Goal: Transaction & Acquisition: Purchase product/service

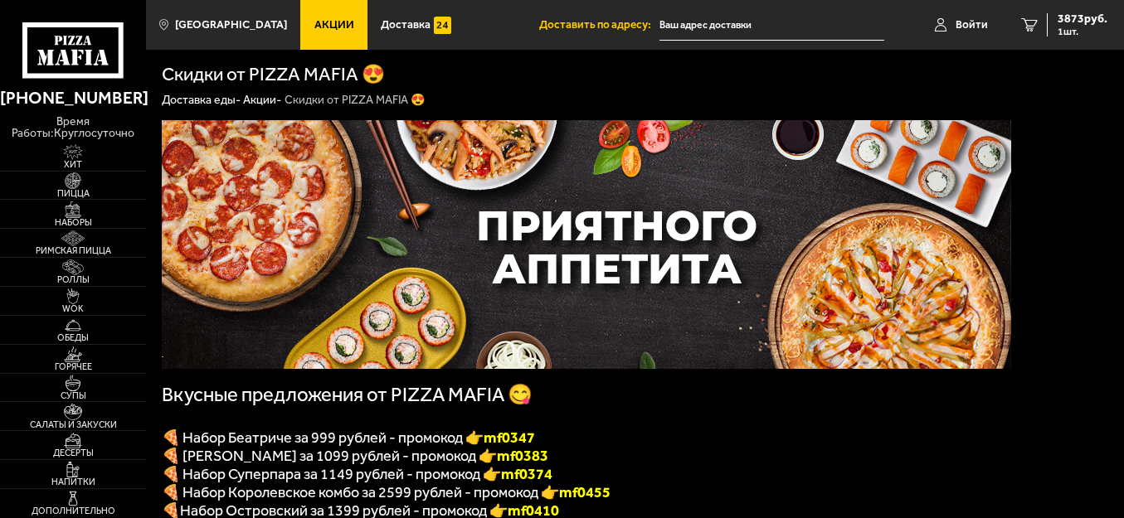
type input "[STREET_ADDRESS]"
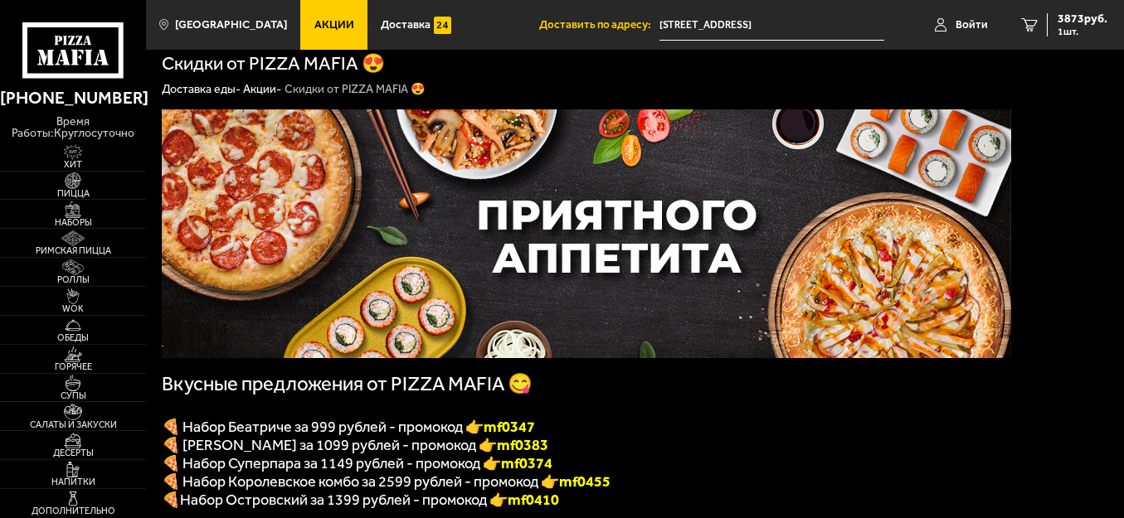
scroll to position [83, 0]
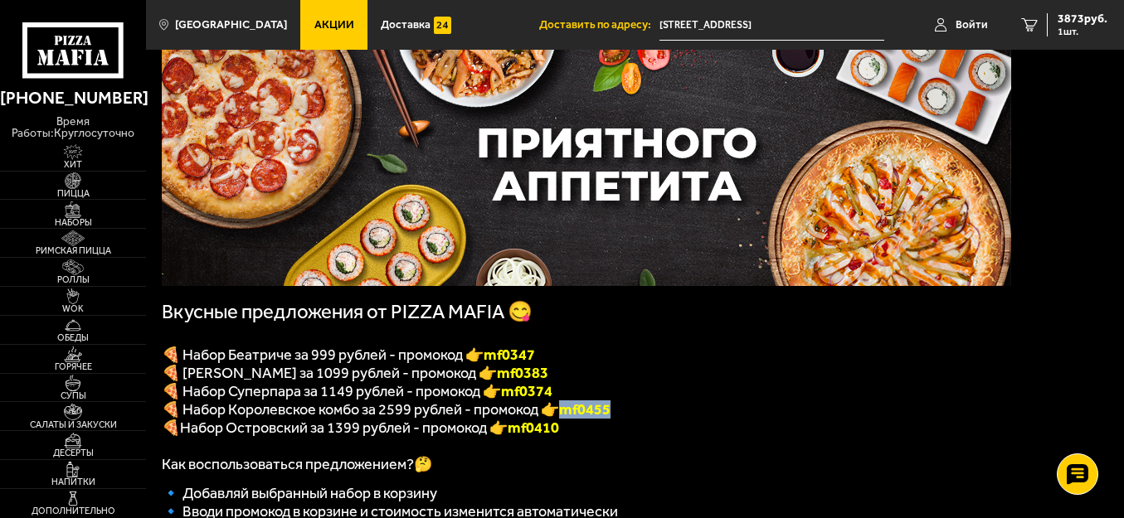
drag, startPoint x: 618, startPoint y: 420, endPoint x: 561, endPoint y: 422, distance: 56.4
click at [561, 419] on p "🍕 Набор Королевское комбо за 2599 рублей - промокод 👉 mf0455" at bounding box center [586, 410] width 849 height 18
copy span "mf0455"
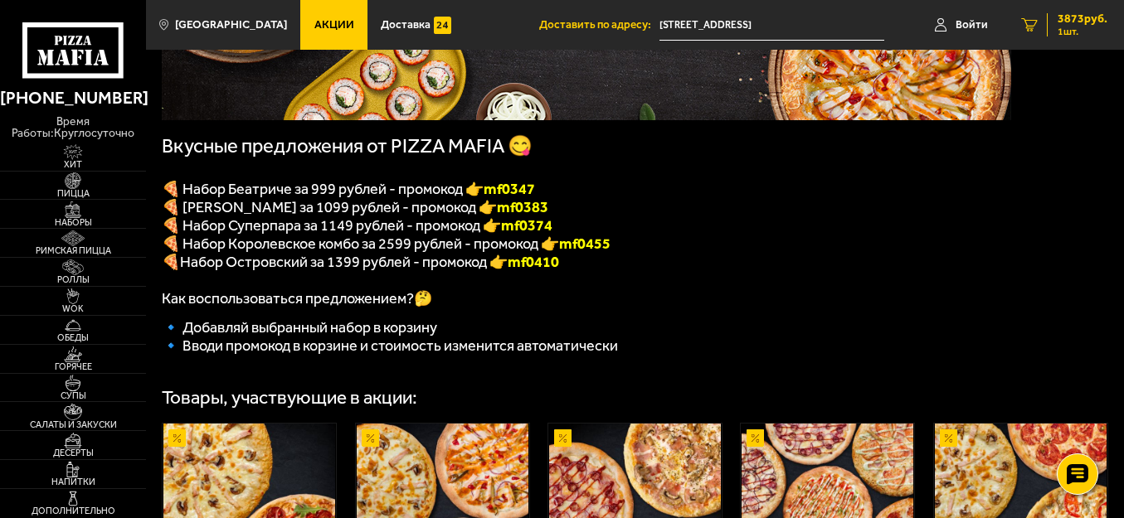
click at [1082, 19] on span "3873 руб." at bounding box center [1082, 19] width 50 height 12
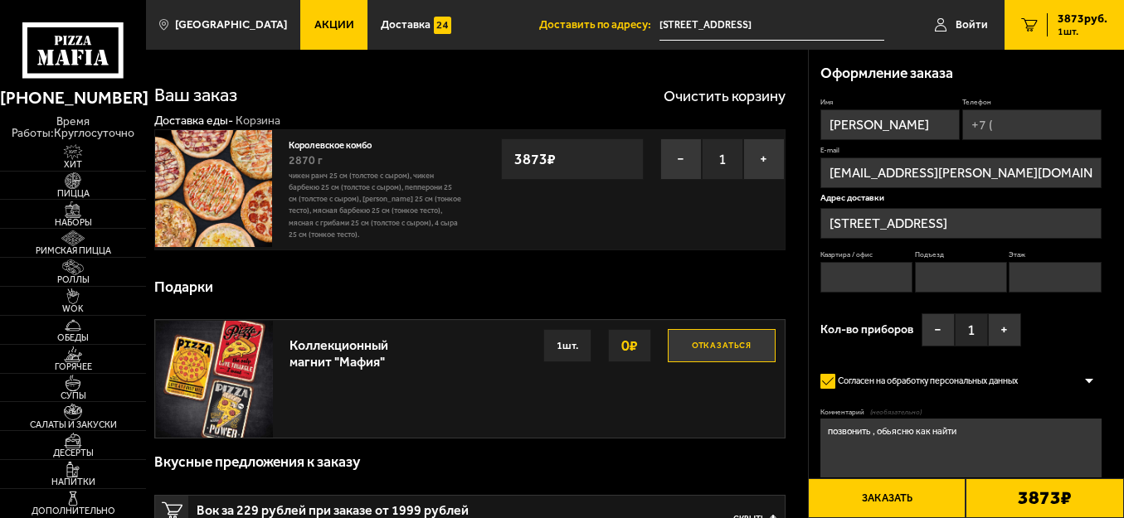
type input "[STREET_ADDRESS]"
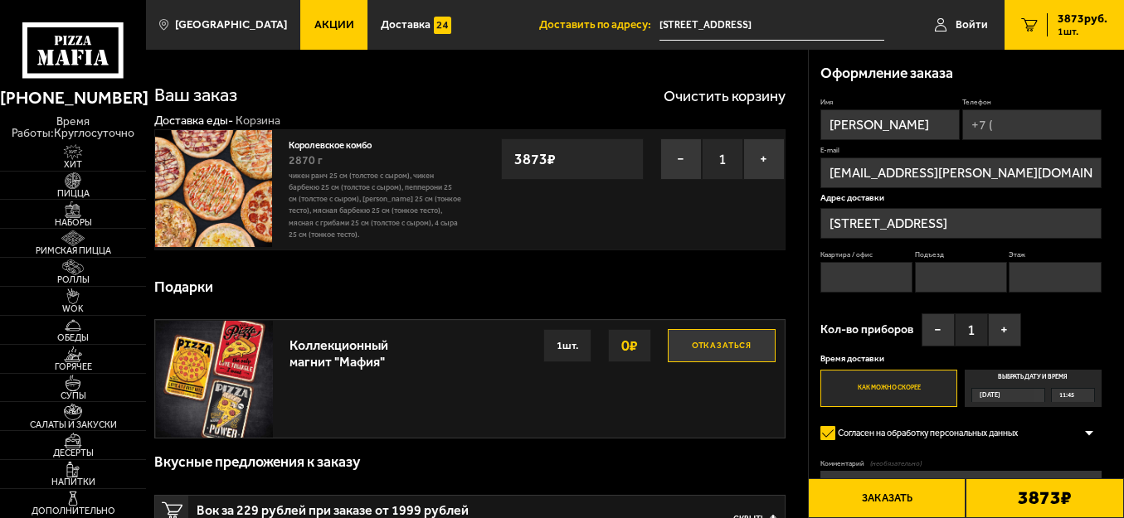
click at [848, 276] on input "Квартира / офис" at bounding box center [866, 277] width 92 height 31
type input "ооо колесница"
click at [937, 273] on input "Подъезд" at bounding box center [961, 277] width 92 height 31
type input "вход с торца"
click at [1033, 281] on input "Этаж" at bounding box center [1054, 277] width 92 height 31
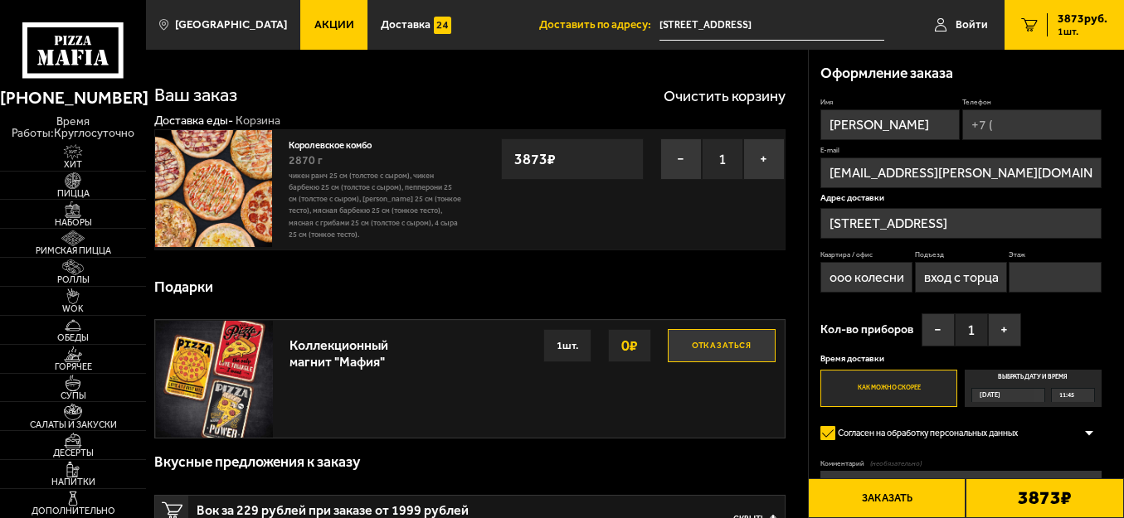
type input "2"
click at [1014, 393] on div "[DATE]" at bounding box center [1002, 395] width 61 height 13
click at [0, 0] on input "Выбрать дату и время [DATE] 11:45" at bounding box center [0, 0] width 0 height 0
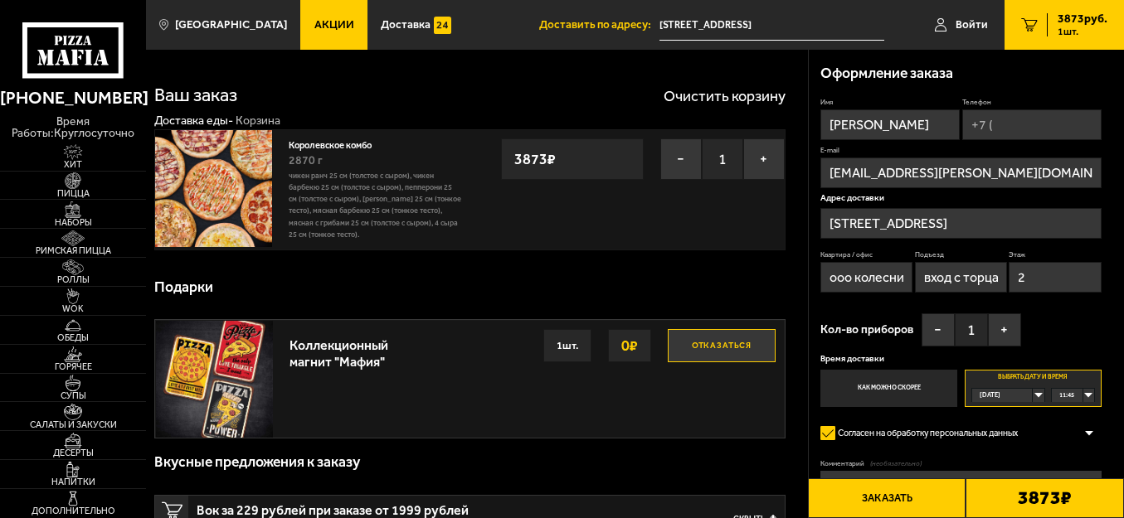
click at [1033, 396] on div "[DATE]" at bounding box center [1002, 395] width 61 height 13
click at [1003, 448] on span "пт, 03.10" at bounding box center [993, 452] width 26 height 13
click at [1087, 396] on div "00:00" at bounding box center [1073, 395] width 42 height 13
click at [1086, 391] on div "00:00" at bounding box center [1073, 395] width 42 height 13
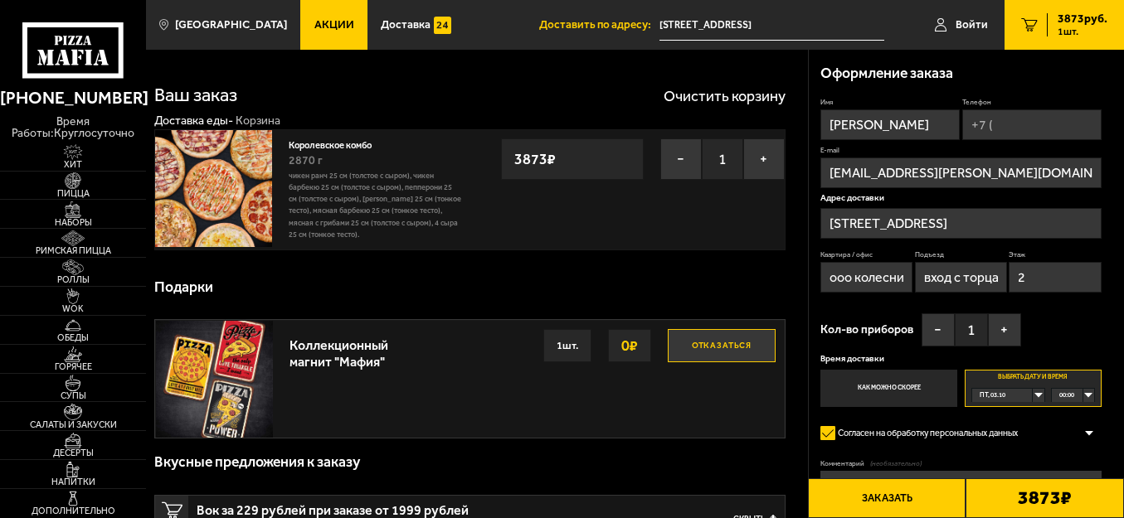
click at [1091, 429] on div at bounding box center [1088, 433] width 25 height 12
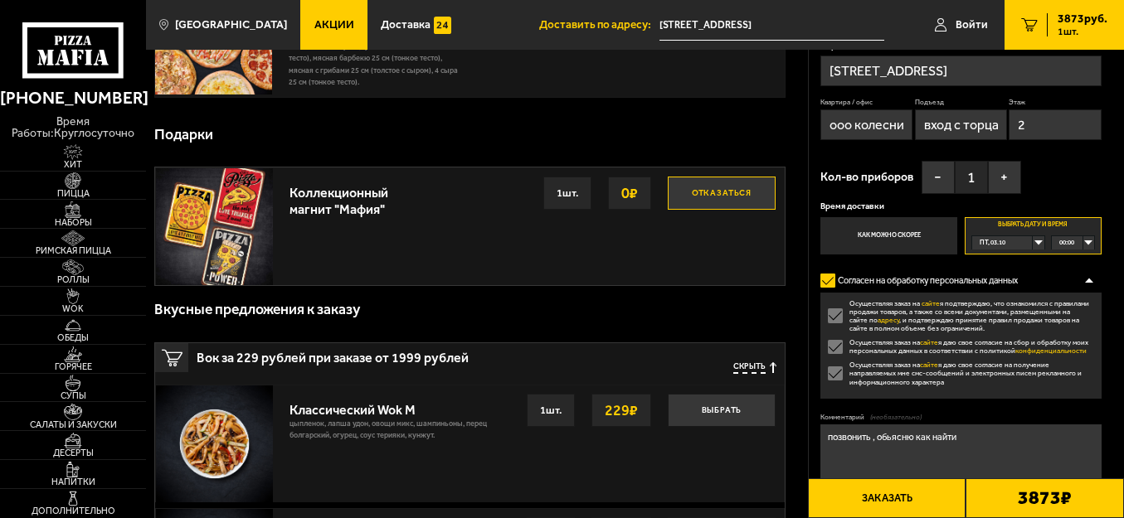
scroll to position [166, 0]
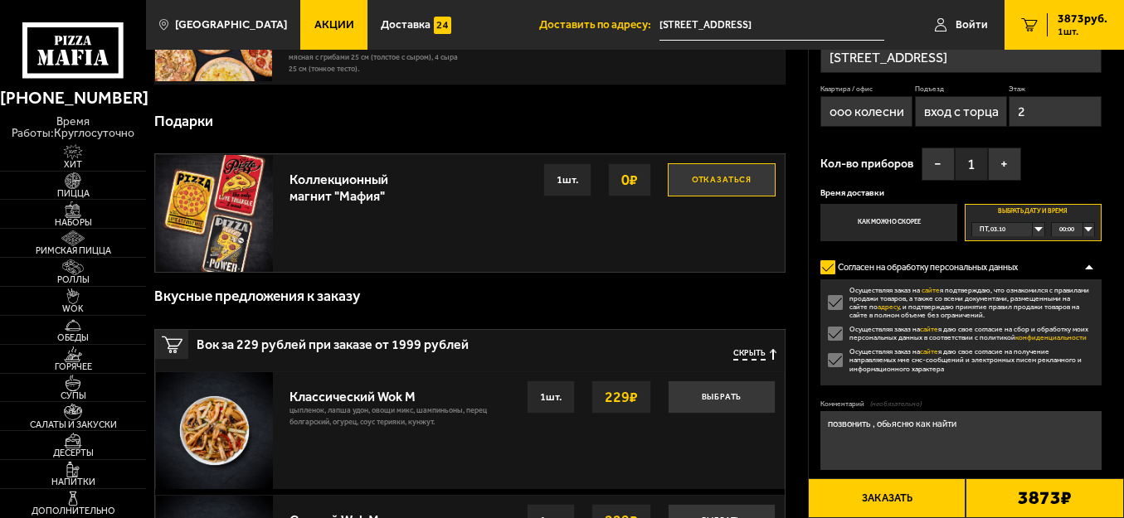
click at [935, 440] on textarea "позвонить , обьясню как найти" at bounding box center [960, 440] width 281 height 59
click at [883, 120] on input "ооо колесница" at bounding box center [866, 111] width 92 height 31
click at [907, 110] on input "ооо колесница" at bounding box center [866, 111] width 92 height 31
click at [1089, 228] on div "00:00" at bounding box center [1073, 229] width 42 height 13
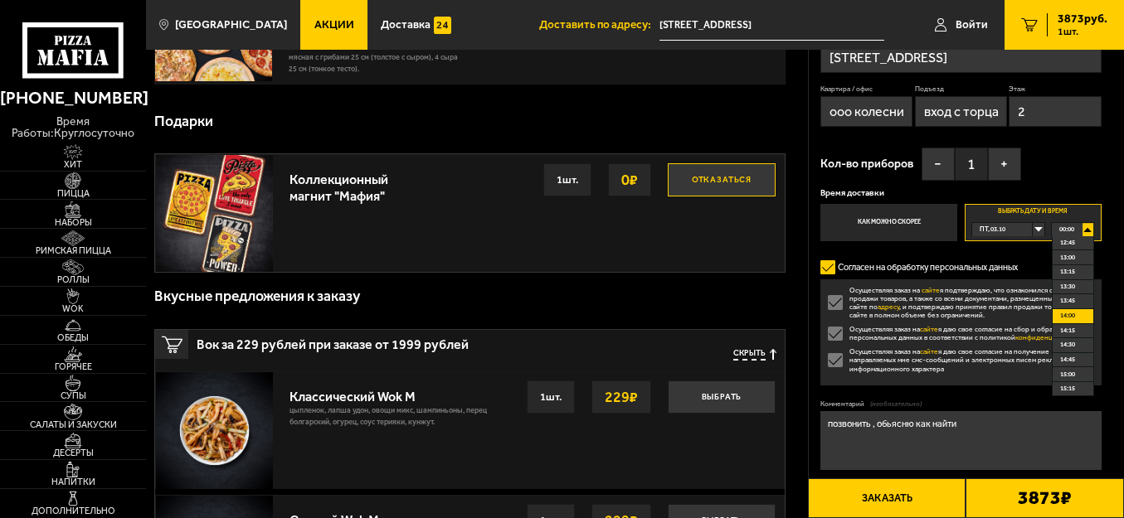
click at [1075, 313] on span "14:00" at bounding box center [1067, 315] width 15 height 13
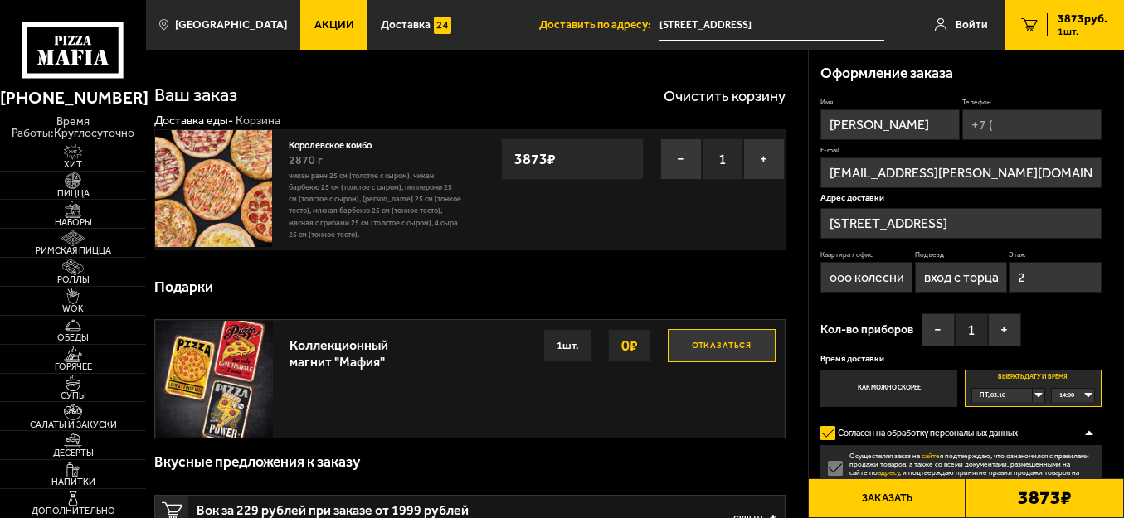
scroll to position [83, 0]
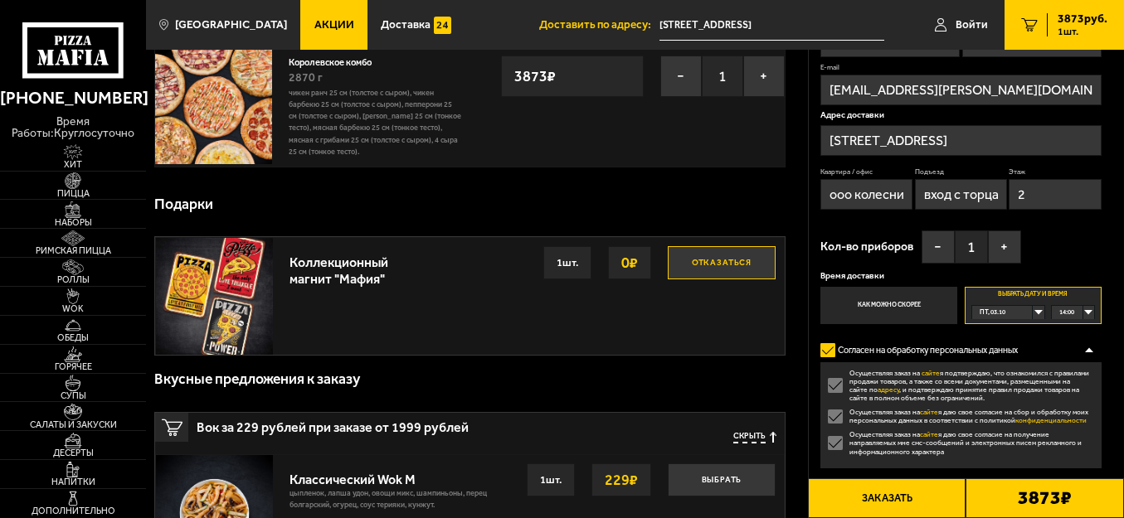
click at [882, 499] on button "Заказать" at bounding box center [887, 499] width 158 height 40
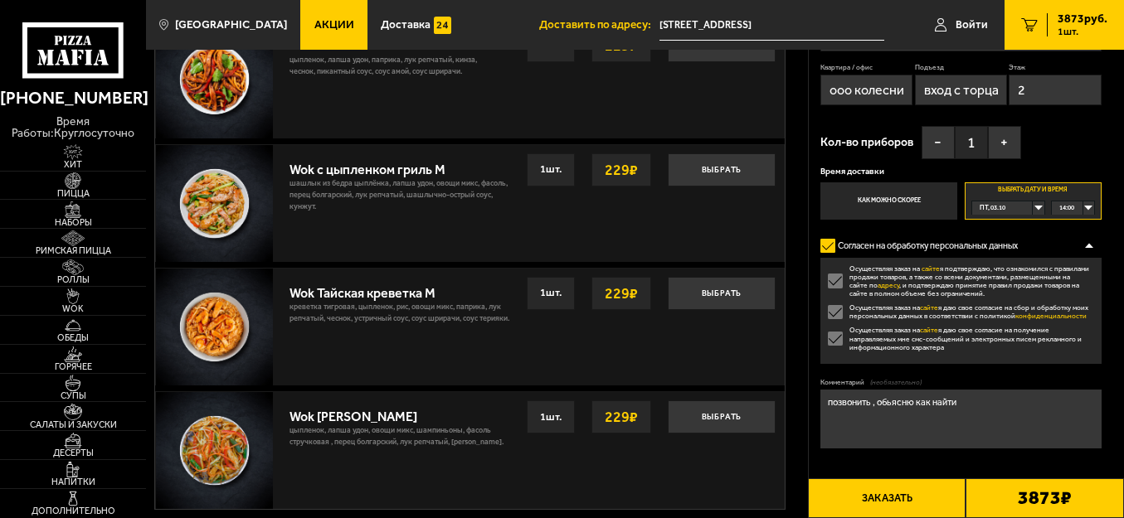
scroll to position [912, 0]
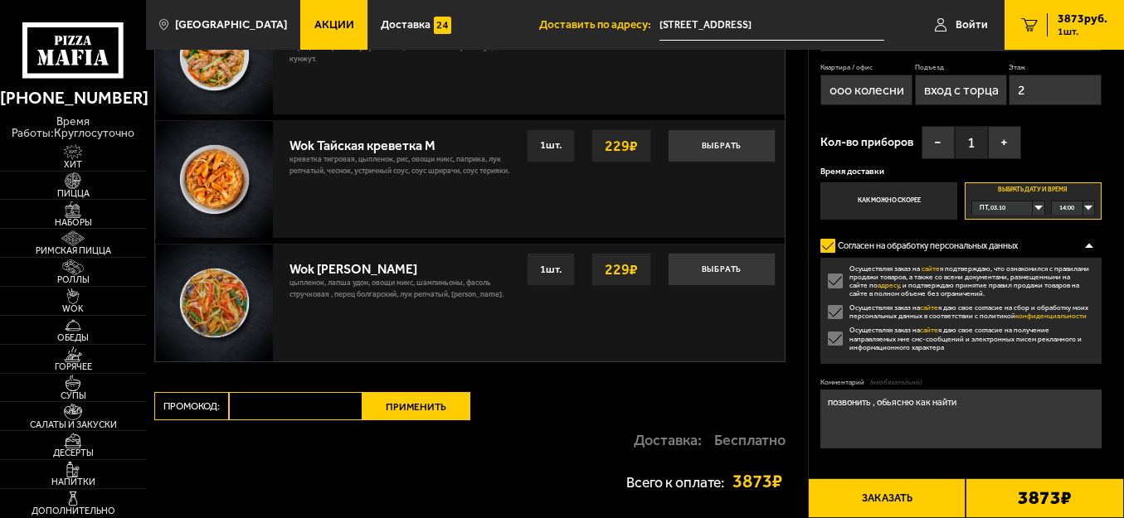
paste input "mf0455"
type input "mf0455"
click at [408, 411] on button "Применить" at bounding box center [416, 406] width 108 height 28
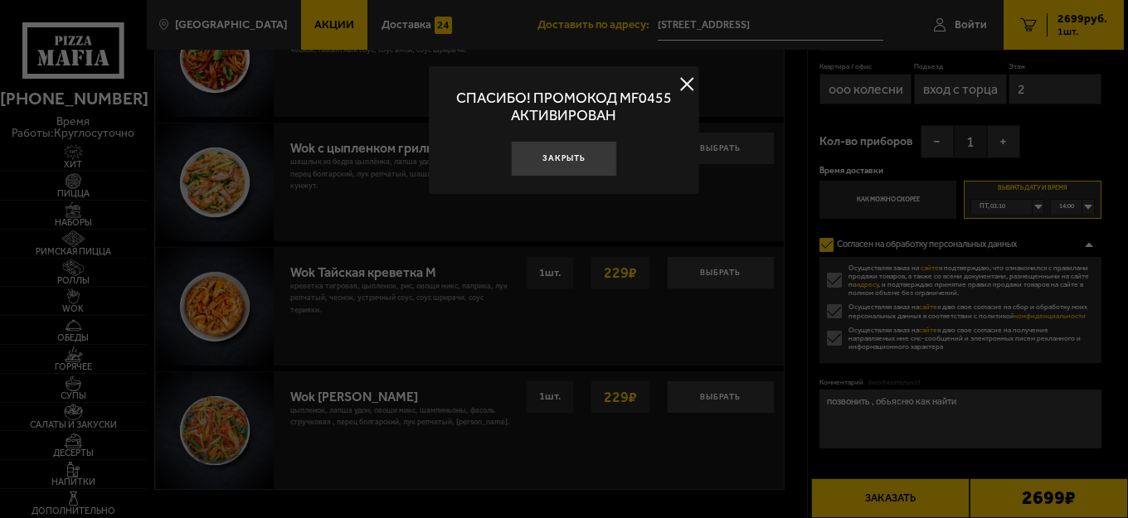
click at [684, 79] on button at bounding box center [686, 84] width 25 height 25
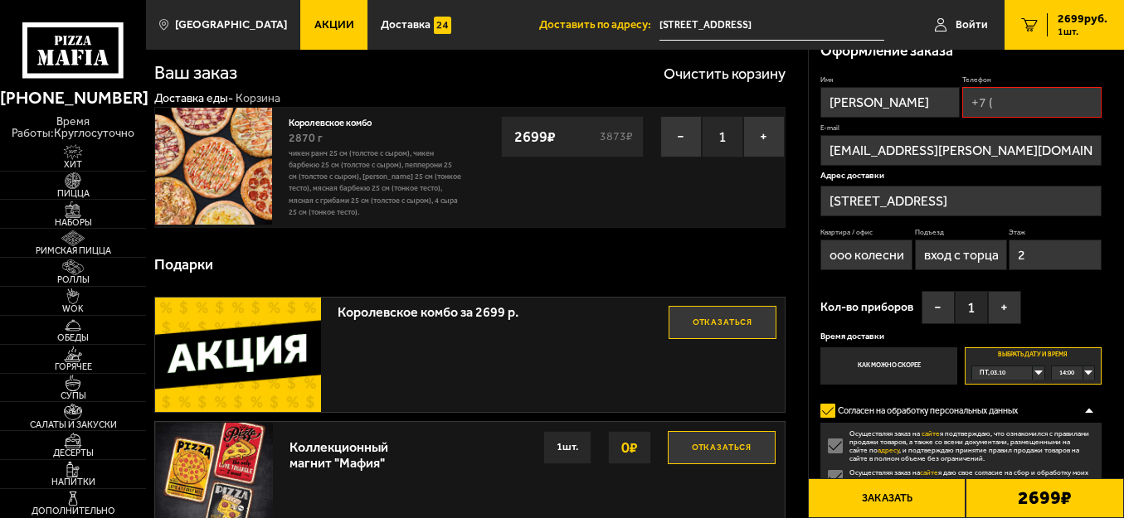
scroll to position [0, 0]
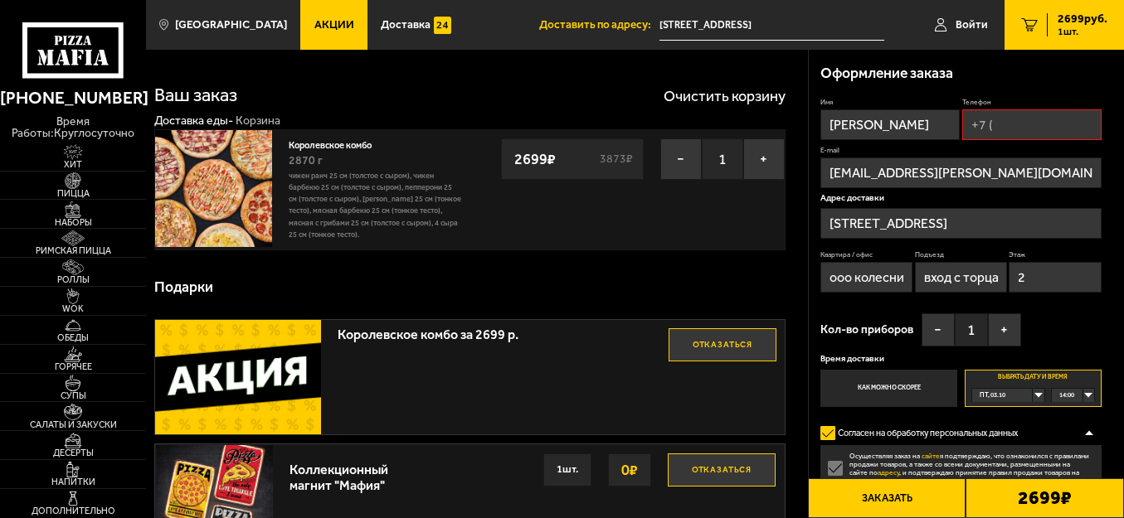
click at [1033, 393] on div "пт, 03.10" at bounding box center [1002, 395] width 61 height 13
click at [1060, 337] on div "Имя [PERSON_NAME] Телефон E-mail [EMAIL_ADDRESS][PERSON_NAME][DOMAIN_NAME] Адре…" at bounding box center [960, 252] width 281 height 309
click at [1006, 129] on input "Телефон" at bounding box center [1031, 124] width 139 height 31
type input "[PHONE_NUMBER]"
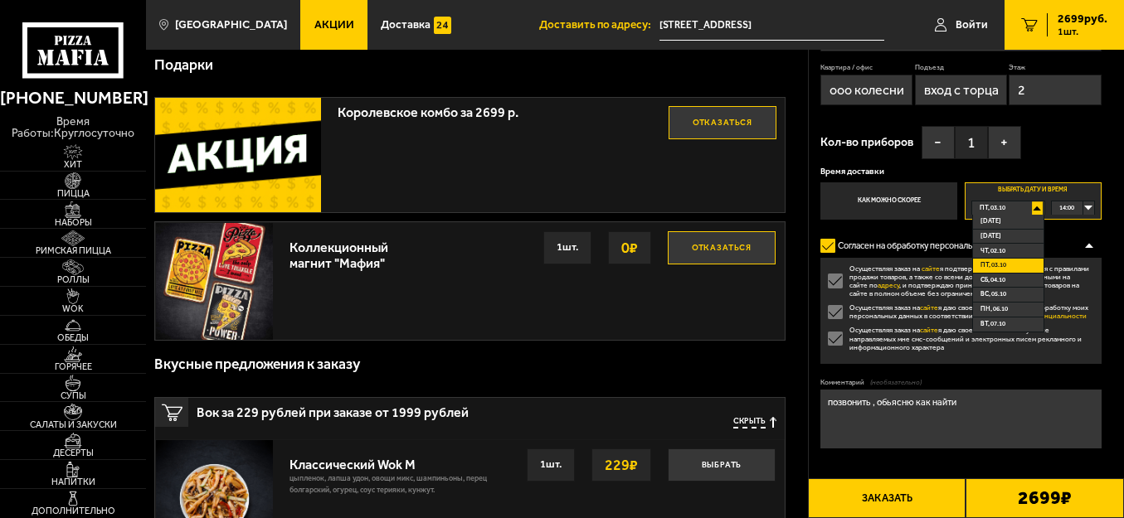
scroll to position [332, 0]
